Goal: Obtain resource: Obtain resource

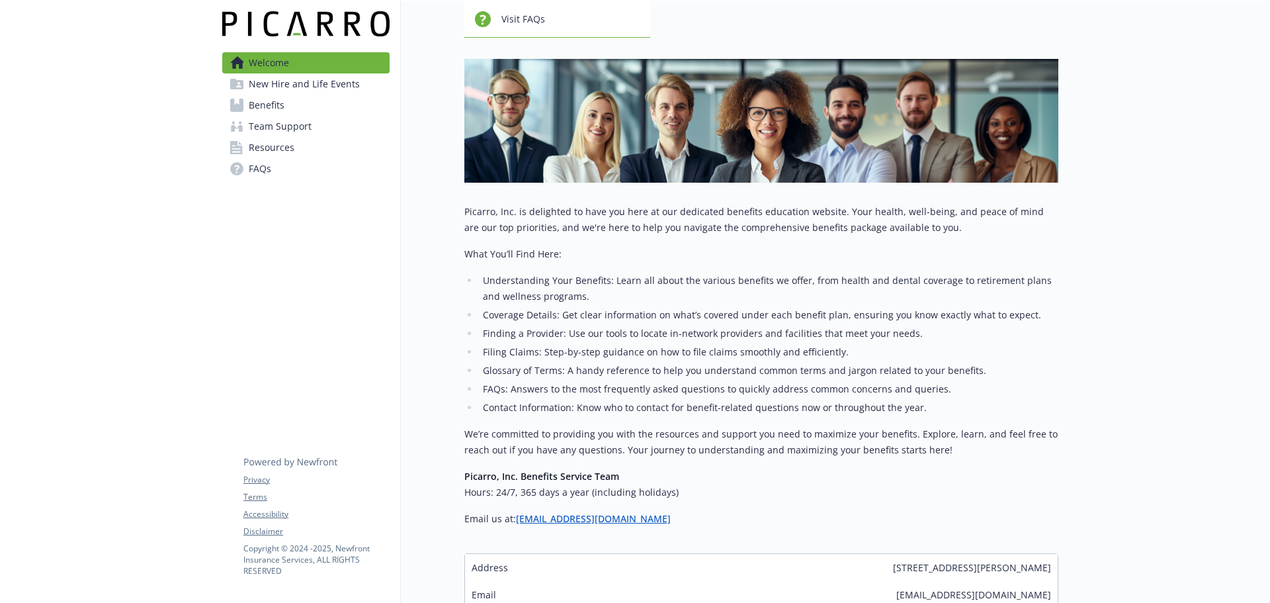
click at [309, 91] on span "New Hire and Life Events" at bounding box center [304, 83] width 111 height 21
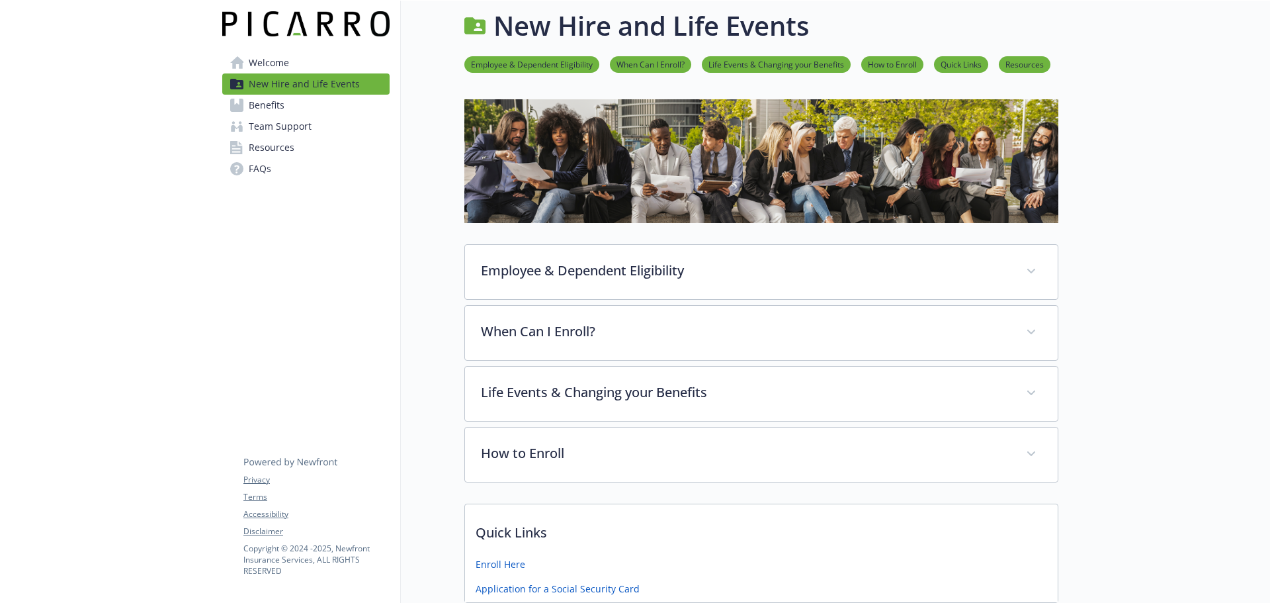
scroll to position [132, 0]
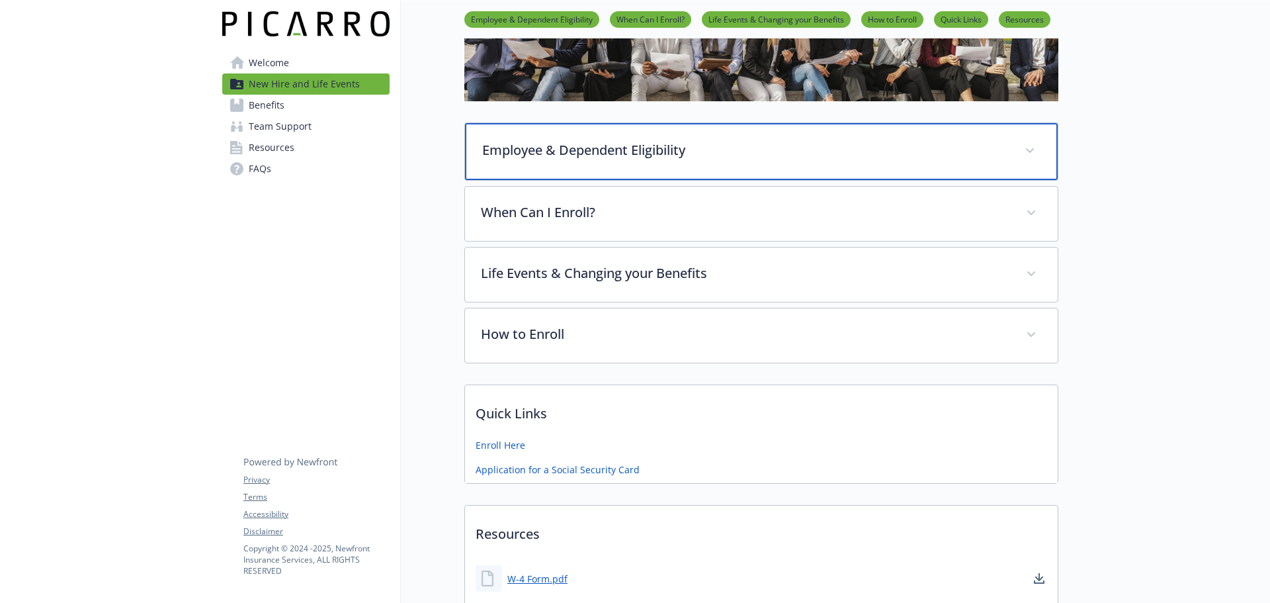
click at [655, 153] on p "Employee & Dependent Eligibility" at bounding box center [745, 150] width 526 height 20
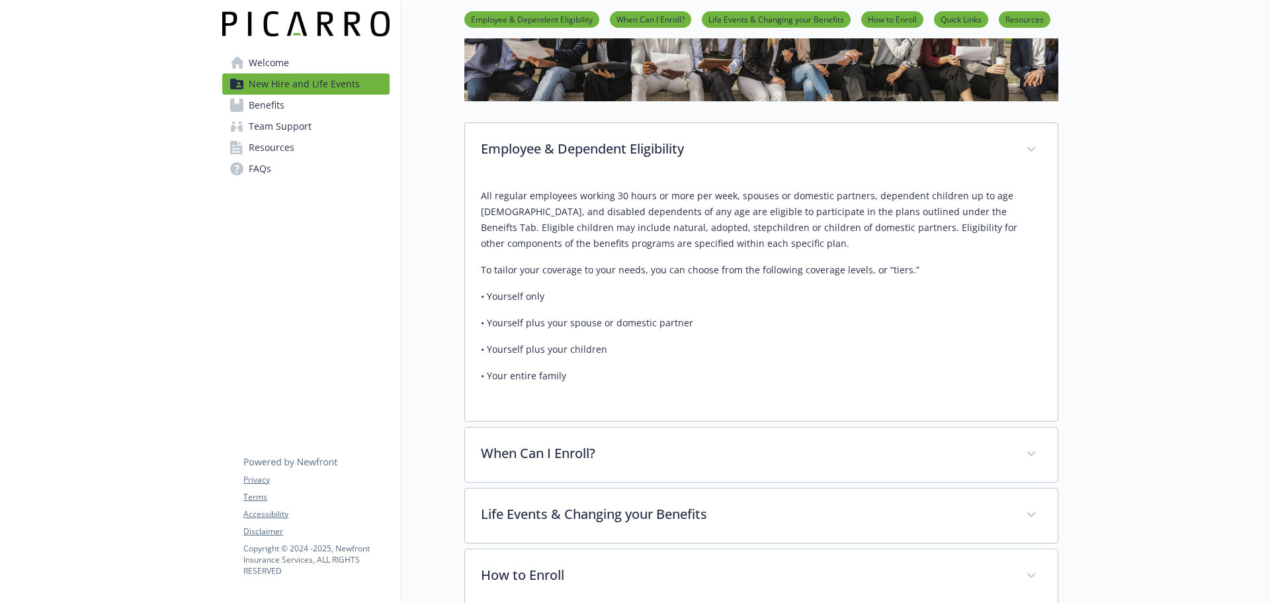
click at [586, 200] on p "All regular employees working 30 hours or more per week, spouses or domestic pa…" at bounding box center [761, 219] width 561 height 63
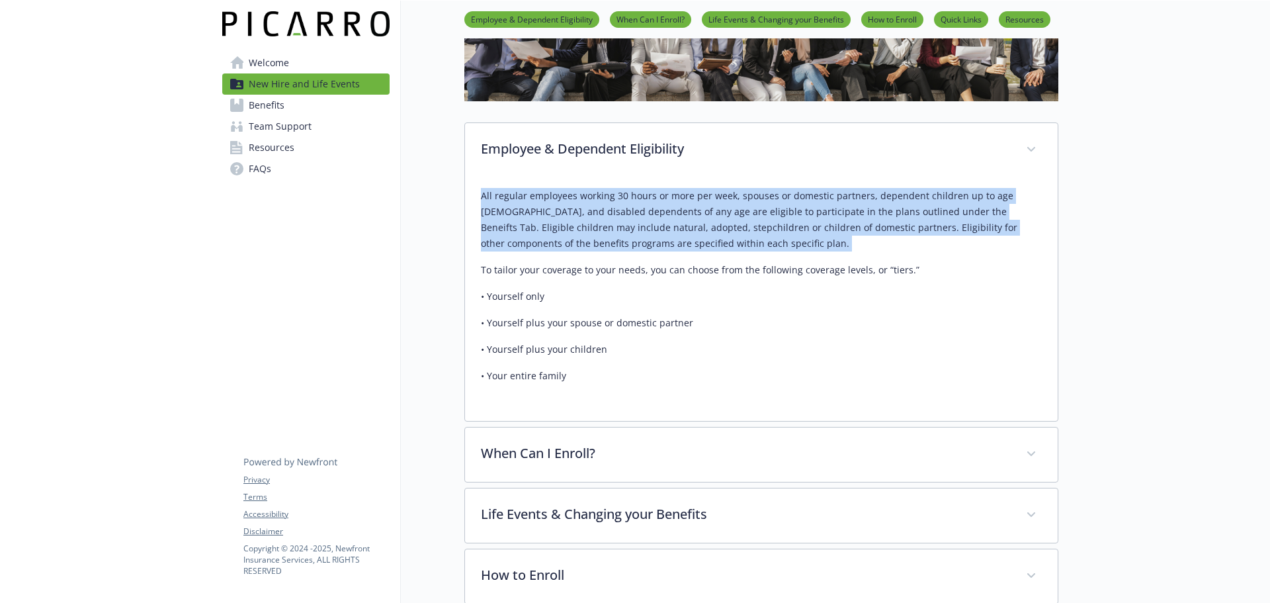
click at [586, 200] on p "All regular employees working 30 hours or more per week, spouses or domestic pa…" at bounding box center [761, 219] width 561 height 63
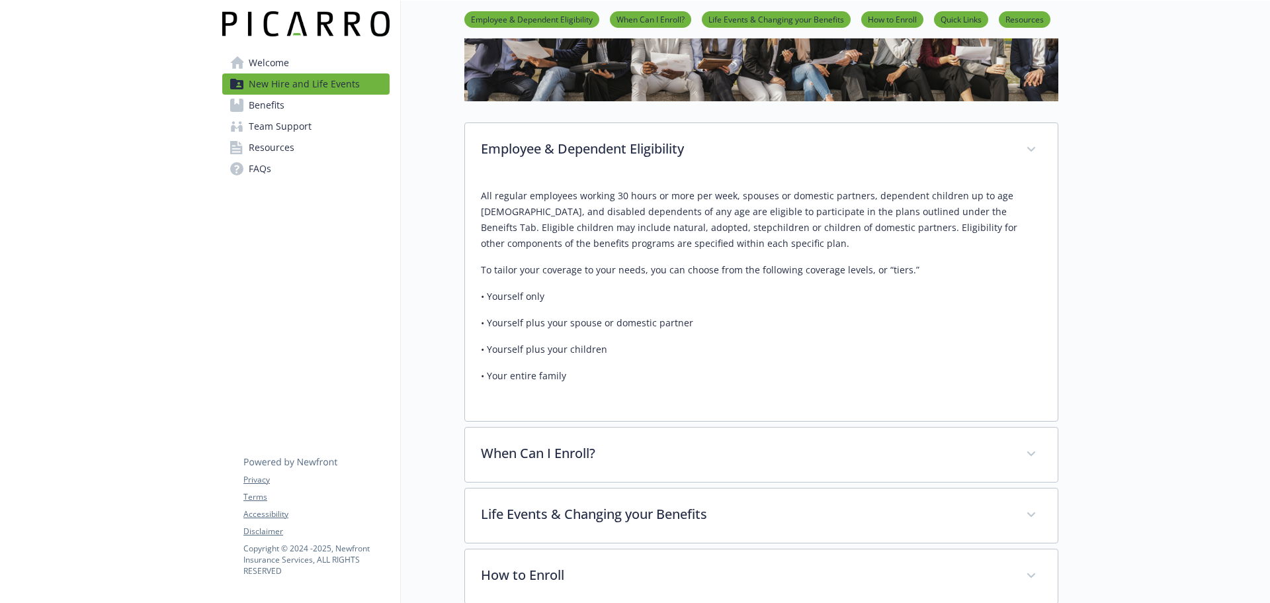
click at [586, 200] on p "All regular employees working 30 hours or more per week, spouses or domestic pa…" at bounding box center [761, 219] width 561 height 63
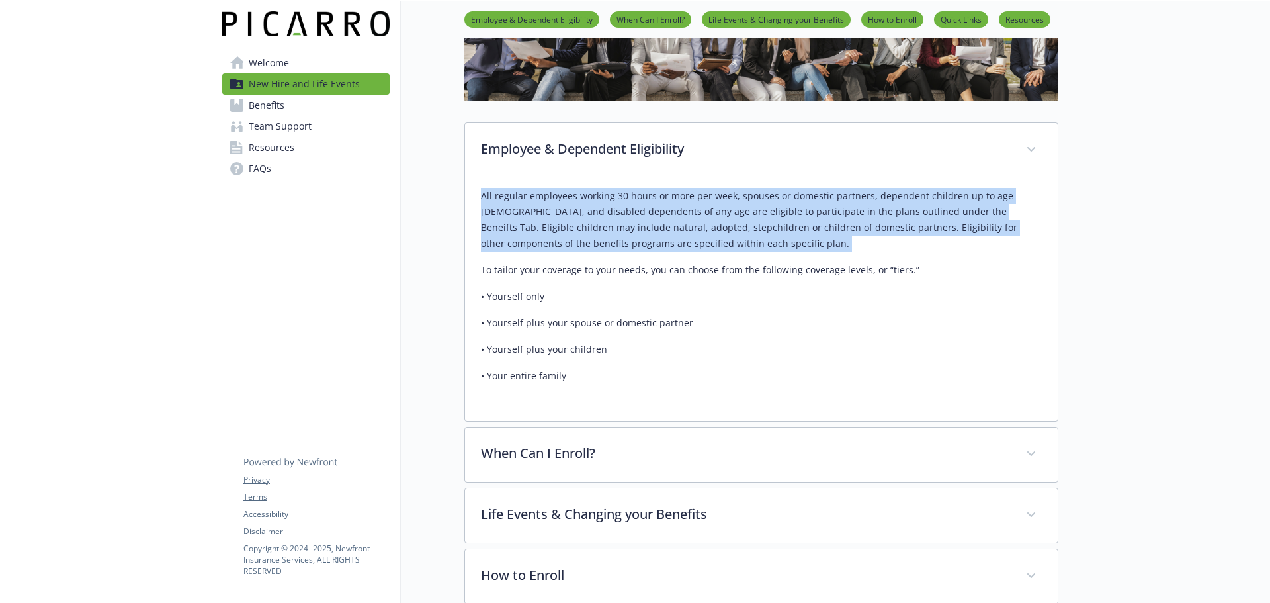
click at [586, 200] on p "All regular employees working 30 hours or more per week, spouses or domestic pa…" at bounding box center [761, 219] width 561 height 63
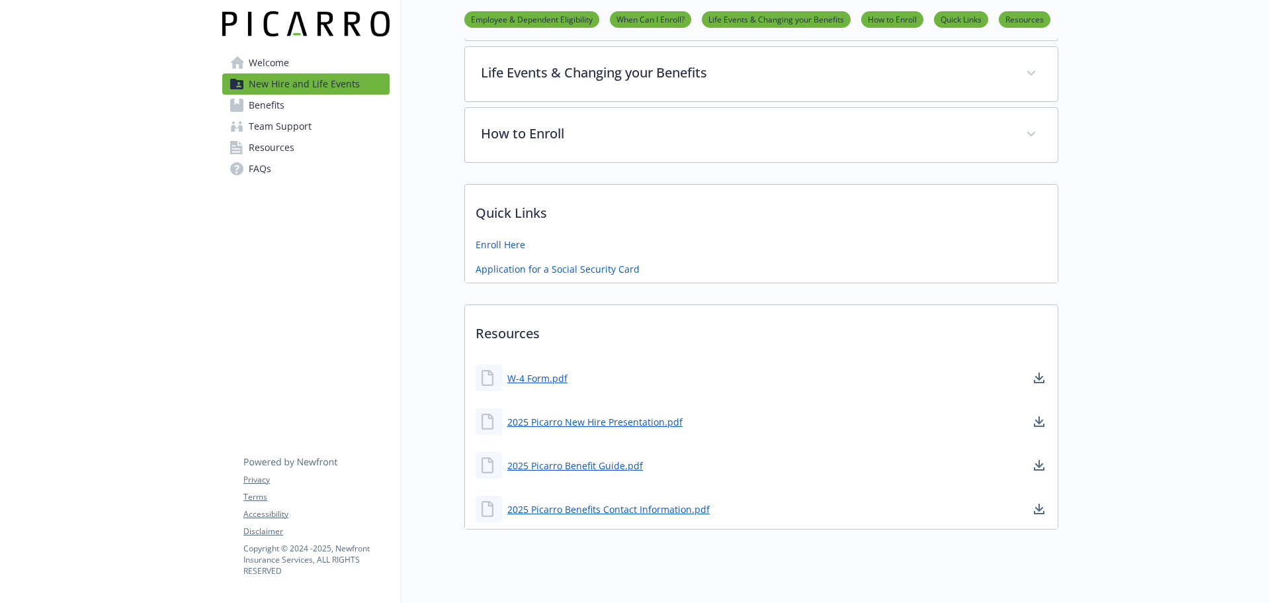
scroll to position [595, 0]
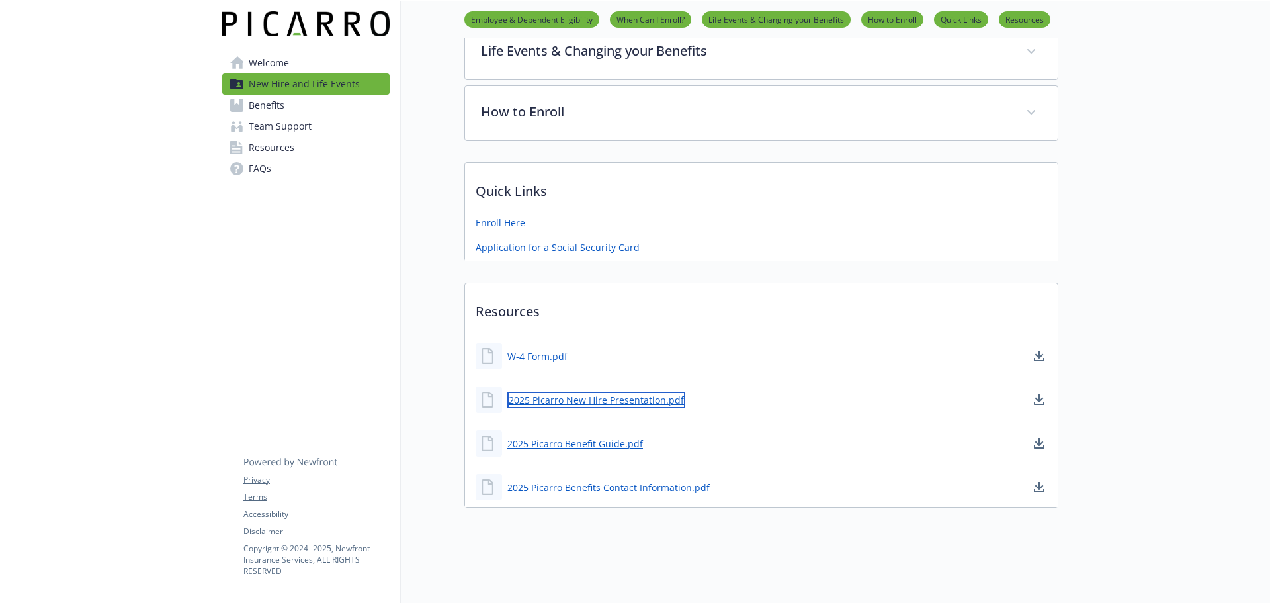
click at [561, 396] on link "2025 Picarro New Hire Presentation.pdf" at bounding box center [596, 400] width 178 height 17
